Goal: Information Seeking & Learning: Learn about a topic

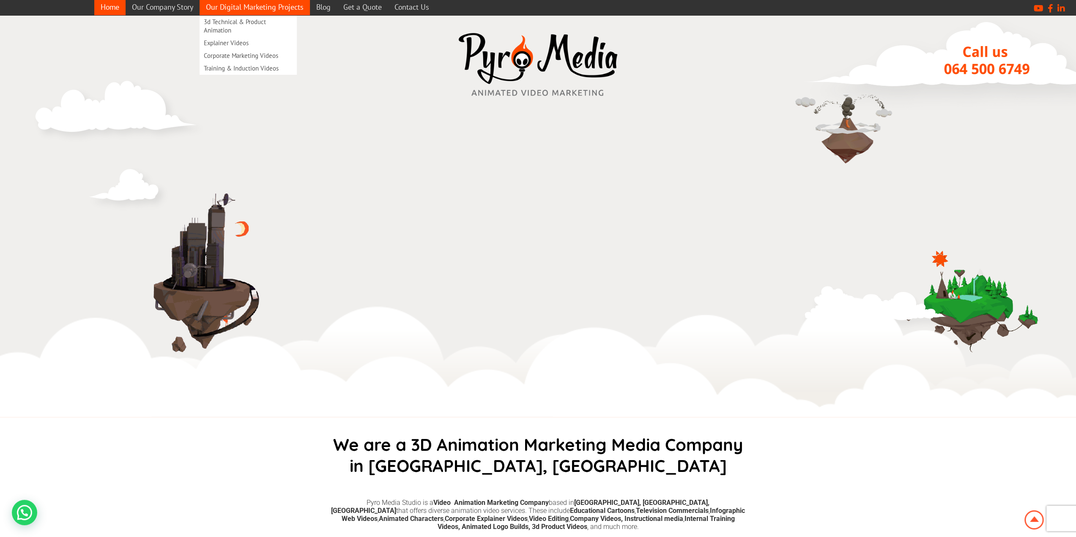
click at [305, 5] on link "Our Digital Marketing Projects" at bounding box center [255, 7] width 110 height 16
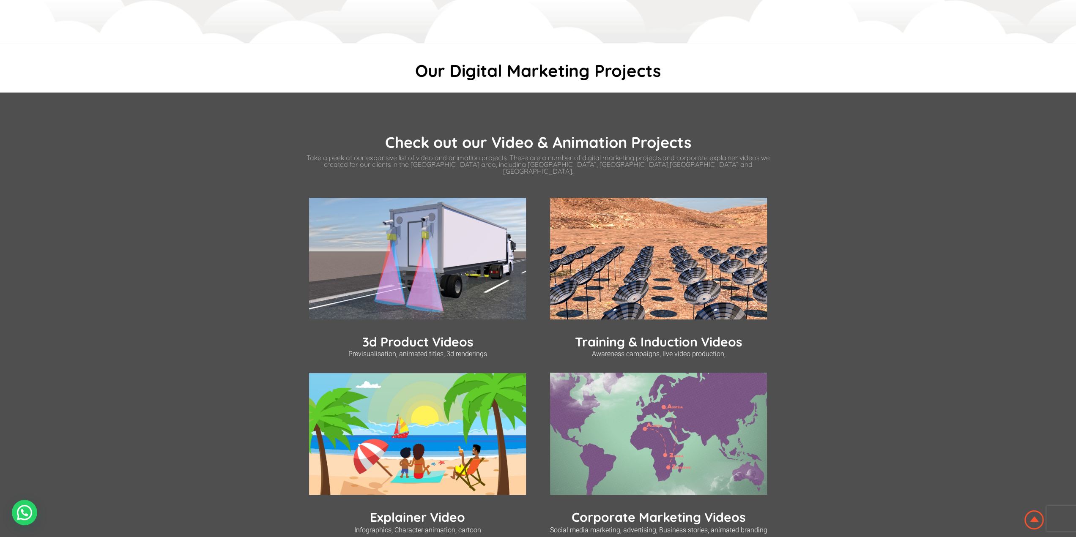
scroll to position [169, 0]
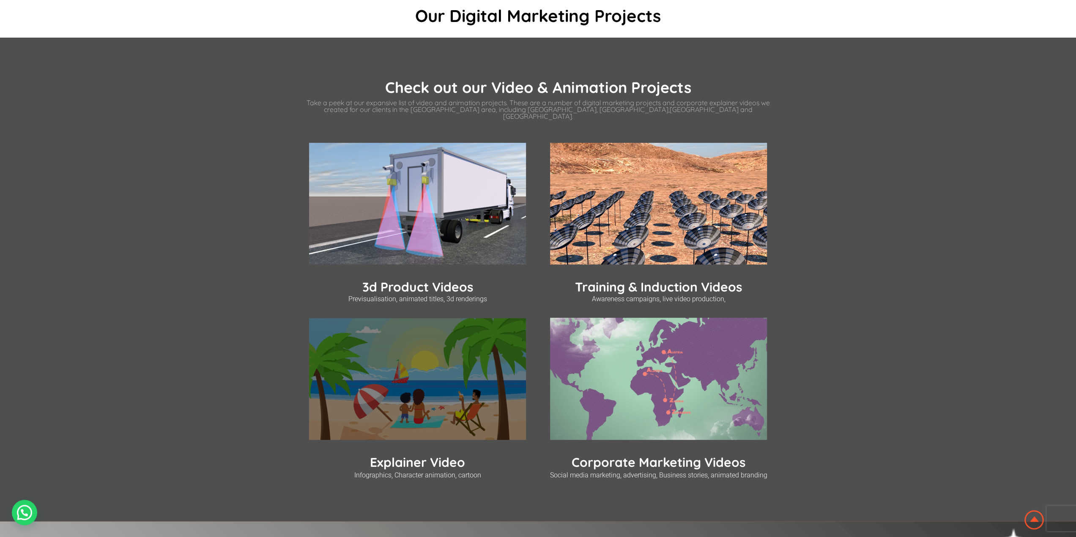
click at [412, 341] on img at bounding box center [417, 379] width 217 height 122
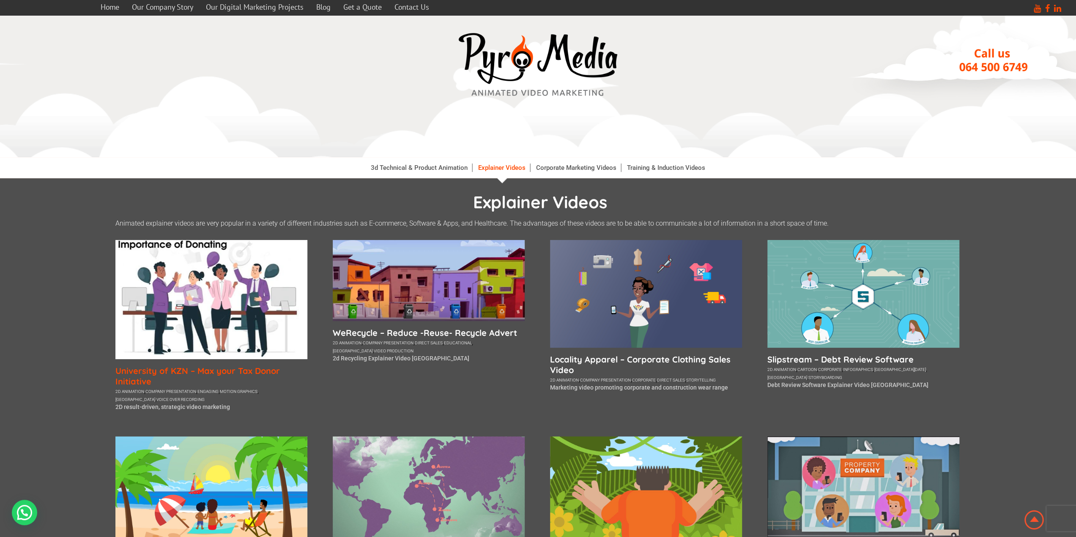
click at [215, 368] on h5 "University of KZN – Max your Tax Donor Initiative" at bounding box center [211, 376] width 192 height 21
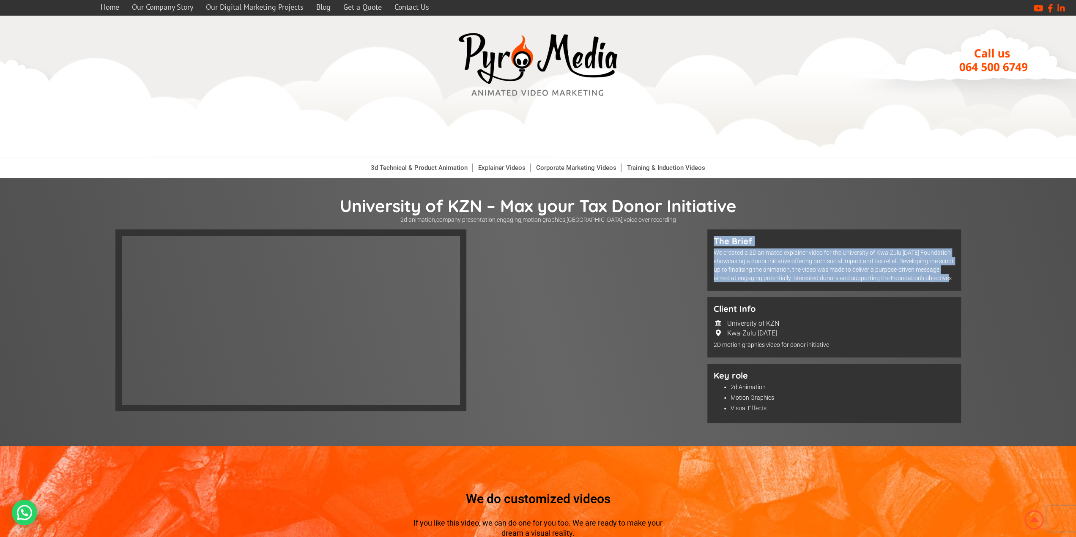
drag, startPoint x: 952, startPoint y: 279, endPoint x: 709, endPoint y: 237, distance: 247.0
click at [709, 237] on div "The Brief We created a 2D animated explainer video for the University of Kwa-Zu…" at bounding box center [834, 260] width 254 height 61
copy div "The Brief We created a 2D animated explainer video for the University of Kwa-Zu…"
